Goal: Task Accomplishment & Management: Use online tool/utility

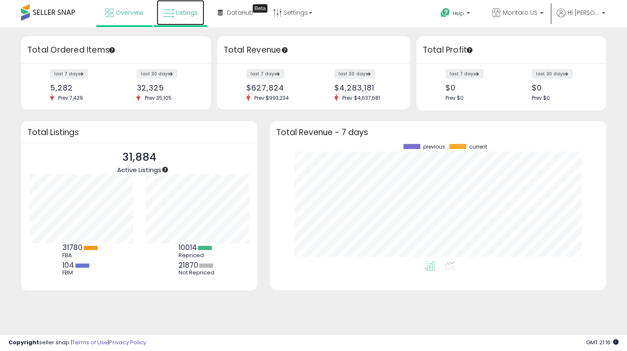
click at [189, 11] on span "Listings" at bounding box center [187, 12] width 22 height 8
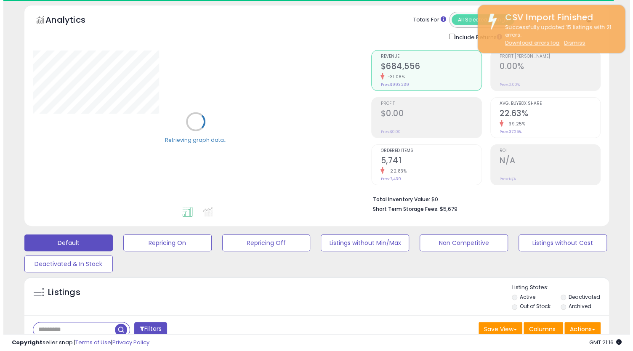
scroll to position [84, 0]
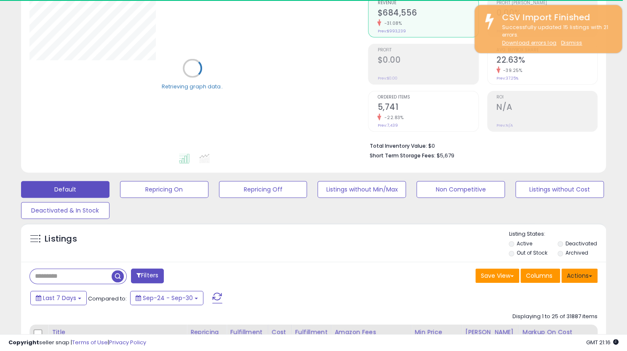
click at [582, 278] on button "Actions" at bounding box center [579, 276] width 36 height 14
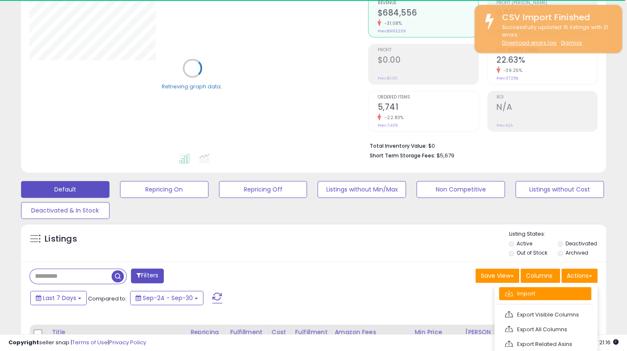
click at [565, 291] on link "Import" at bounding box center [545, 293] width 92 height 13
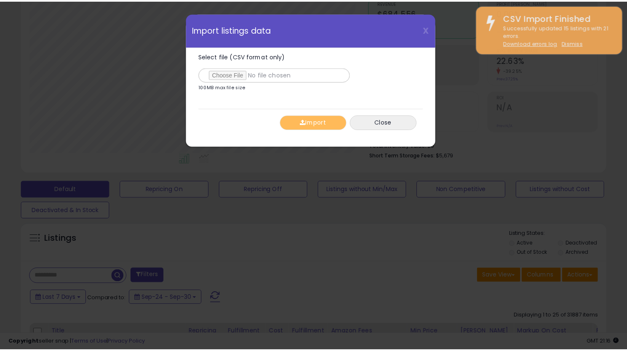
scroll to position [173, 342]
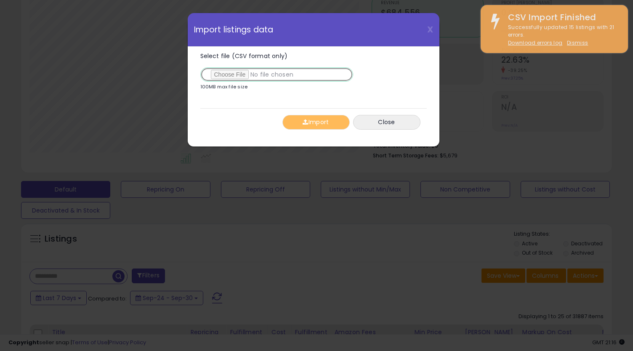
click at [232, 75] on input "Select file (CSV format only)" at bounding box center [276, 74] width 153 height 14
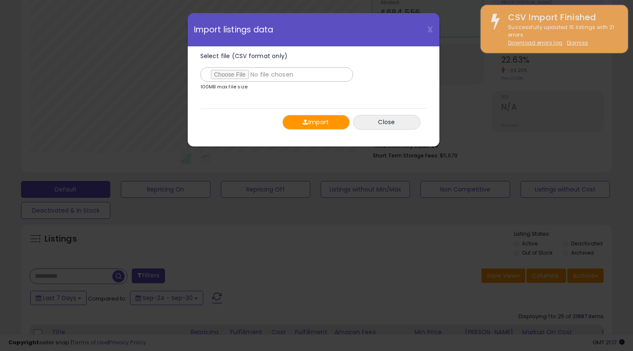
click at [324, 120] on button "Import" at bounding box center [316, 122] width 67 height 15
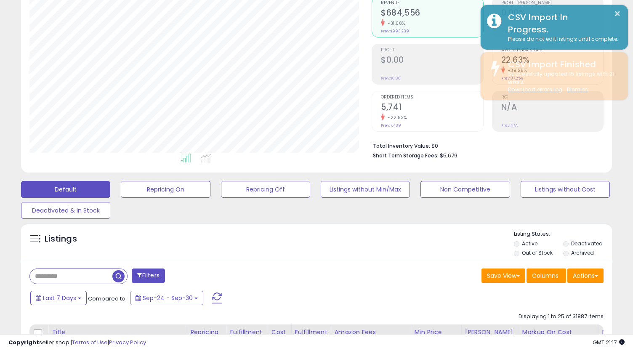
scroll to position [420944, 420778]
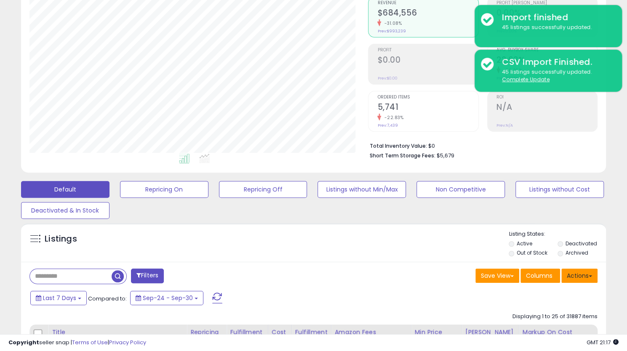
click at [585, 275] on button "Actions" at bounding box center [579, 276] width 36 height 14
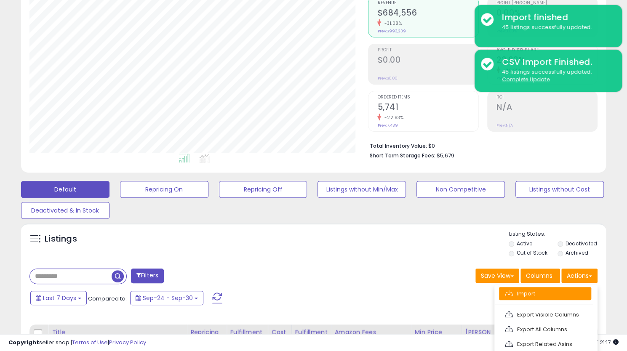
click at [536, 289] on link "Import" at bounding box center [545, 293] width 92 height 13
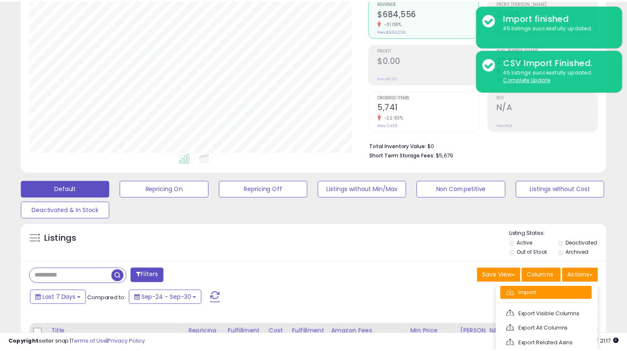
scroll to position [173, 342]
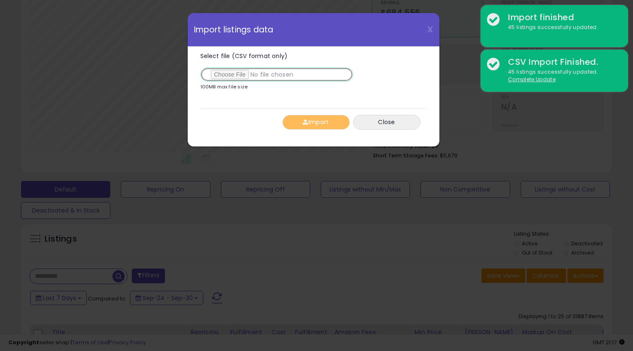
click at [230, 75] on input "Select file (CSV format only)" at bounding box center [276, 74] width 153 height 14
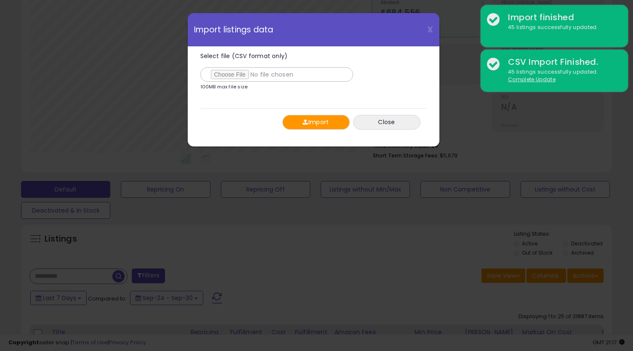
click at [319, 118] on button "Import" at bounding box center [316, 122] width 67 height 15
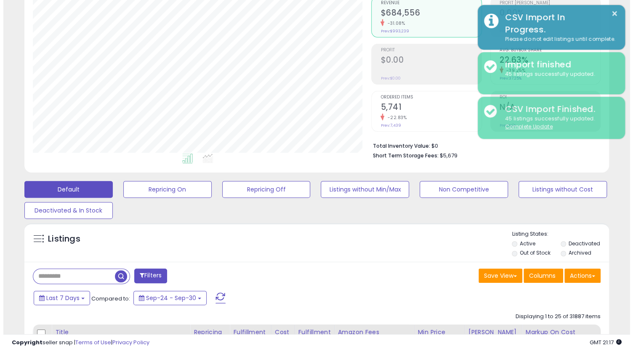
scroll to position [420944, 420778]
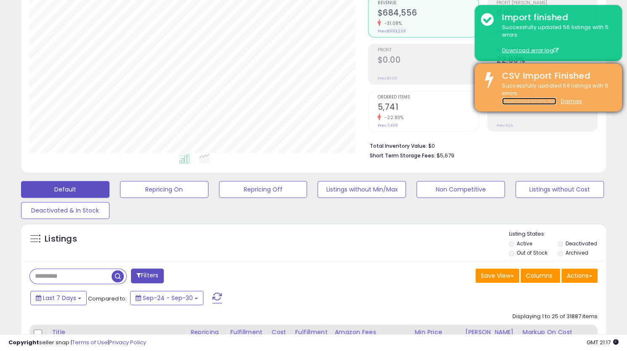
click at [542, 101] on link "Download errors log" at bounding box center [529, 101] width 54 height 7
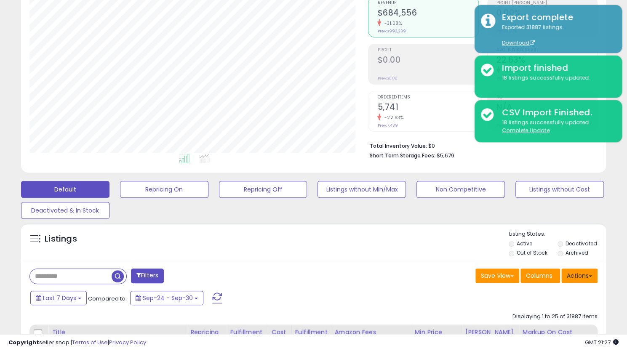
click at [577, 276] on button "Actions" at bounding box center [579, 276] width 36 height 14
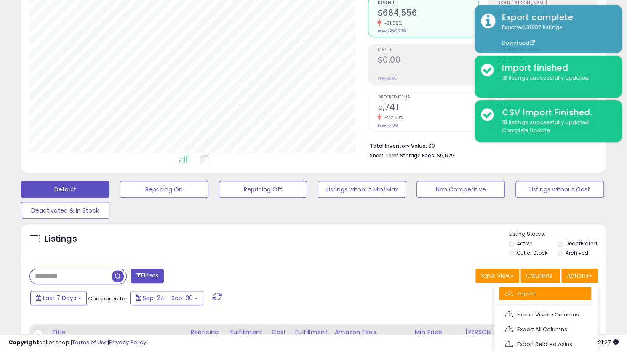
click at [532, 294] on link "Import" at bounding box center [545, 293] width 92 height 13
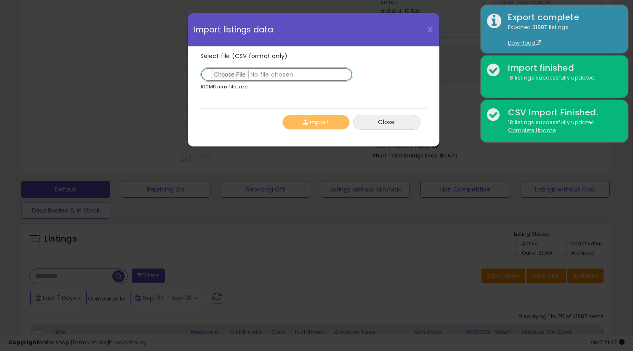
click at [231, 76] on input "Select file (CSV format only)" at bounding box center [276, 74] width 153 height 14
type input "**********"
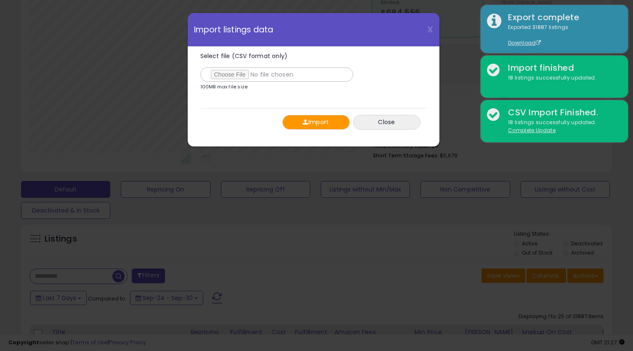
click at [324, 122] on button "Import" at bounding box center [316, 122] width 67 height 15
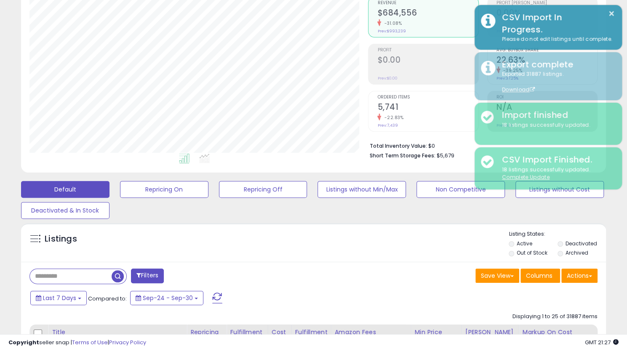
scroll to position [420944, 420778]
